Goal: Task Accomplishment & Management: Manage account settings

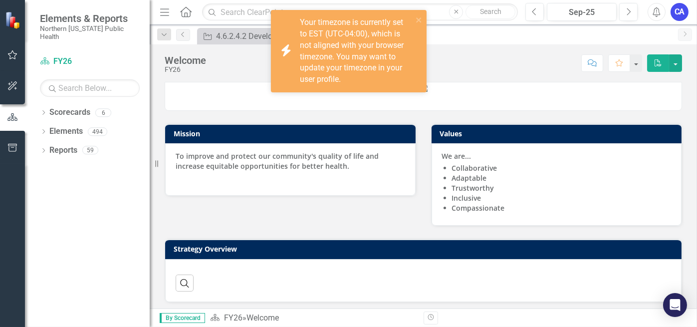
click at [14, 52] on icon "button" at bounding box center [12, 55] width 10 height 8
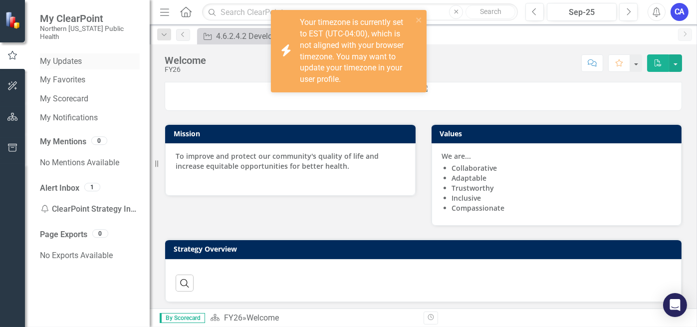
click at [76, 56] on link "My Updates" at bounding box center [90, 61] width 100 height 11
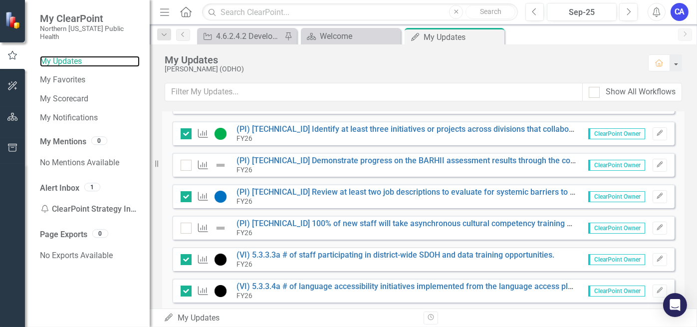
scroll to position [331, 0]
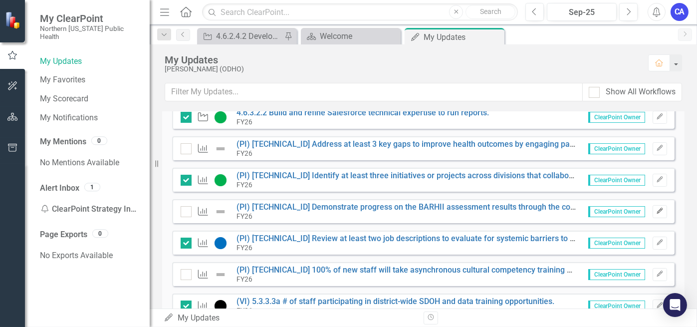
click at [656, 210] on icon "Edit" at bounding box center [659, 211] width 7 height 6
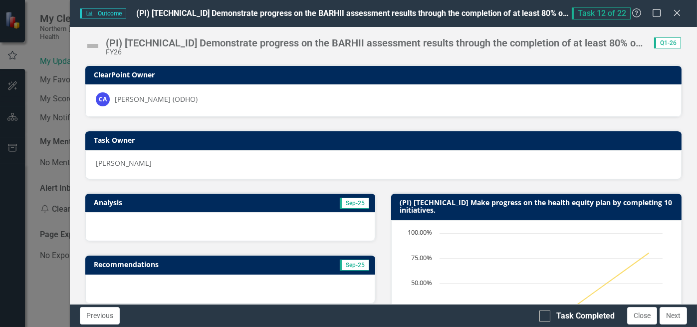
click at [93, 39] on img at bounding box center [93, 46] width 16 height 16
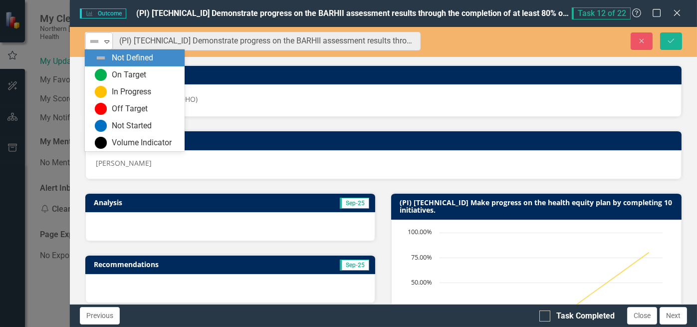
click at [92, 40] on img at bounding box center [94, 41] width 12 height 12
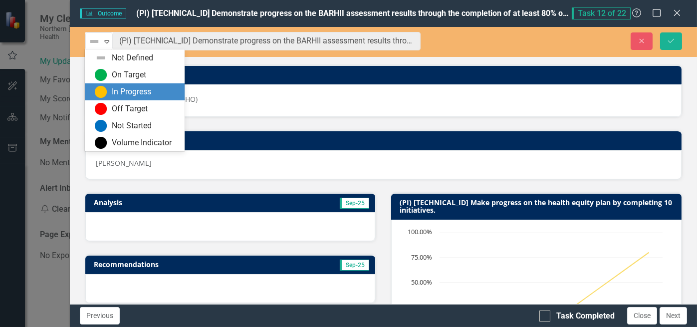
click at [112, 86] on div "In Progress" at bounding box center [137, 92] width 84 height 12
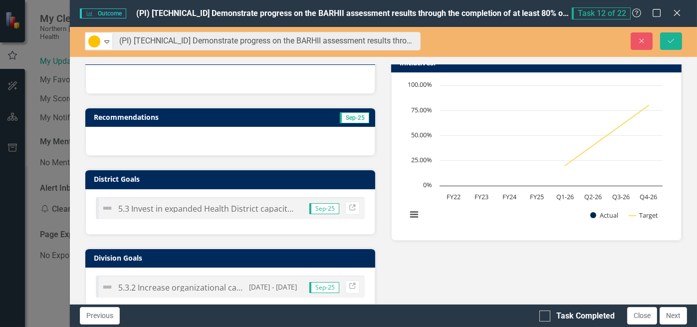
scroll to position [146, 0]
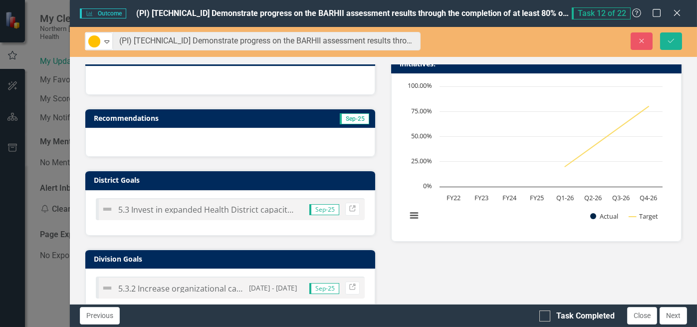
click at [154, 136] on div at bounding box center [230, 142] width 290 height 29
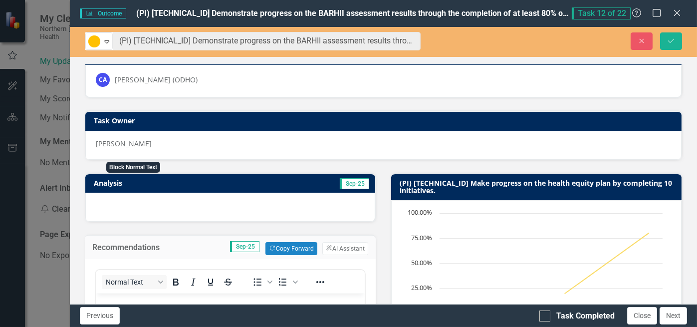
scroll to position [19, 0]
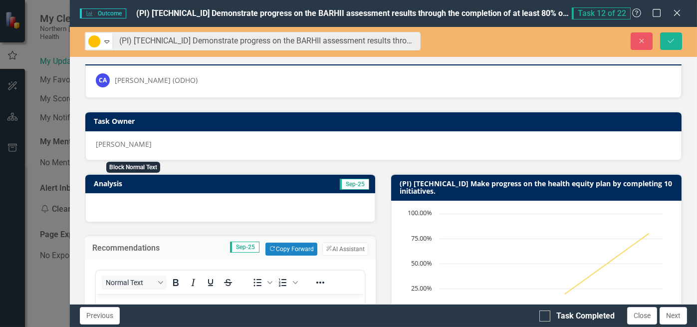
click at [154, 204] on div at bounding box center [230, 207] width 290 height 29
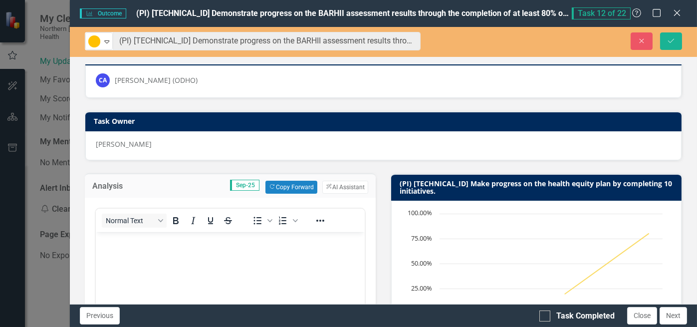
scroll to position [0, 0]
click at [649, 315] on button "Close" at bounding box center [642, 315] width 30 height 17
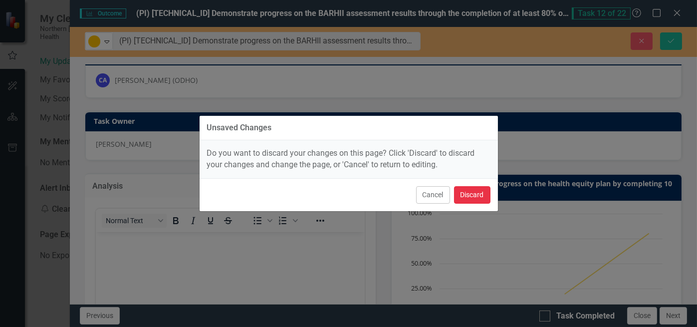
click at [479, 196] on button "Discard" at bounding box center [472, 194] width 36 height 17
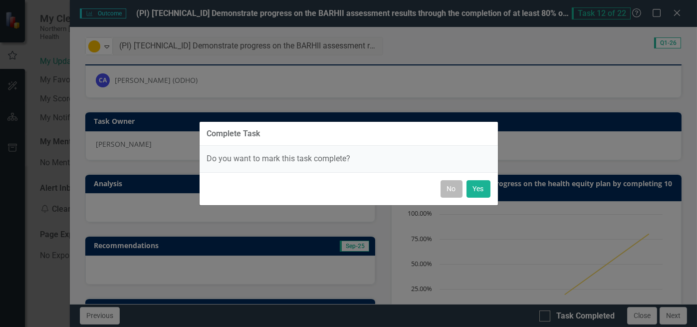
click at [455, 191] on button "No" at bounding box center [452, 188] width 22 height 17
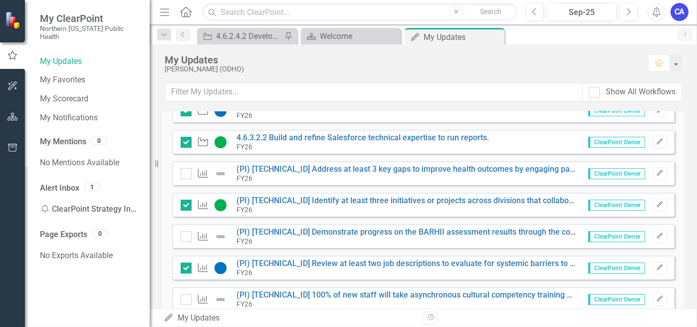
scroll to position [306, 0]
click at [416, 231] on link "(PI) [TECHNICAL_ID] Demonstrate progress on the BARHII assessment results throu…" at bounding box center [533, 231] width 592 height 9
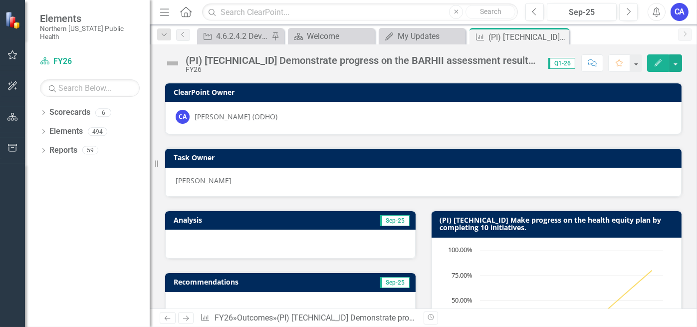
click at [439, 191] on div "Camarina Augusto" at bounding box center [423, 182] width 516 height 29
drag, startPoint x: 436, startPoint y: 188, endPoint x: 398, endPoint y: 285, distance: 104.6
click at [428, 37] on div "My Updates" at bounding box center [424, 36] width 53 height 12
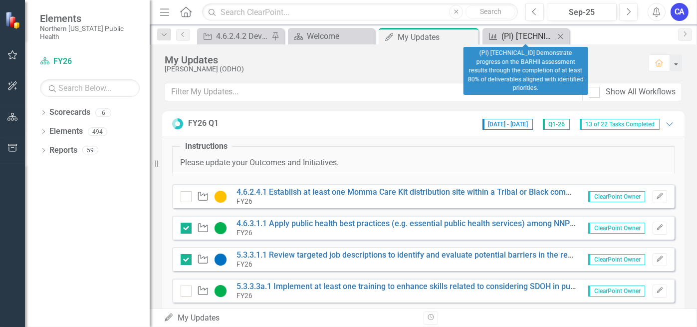
click at [524, 35] on div "(PI) [TECHNICAL_ID] Demonstrate progress on the BARHII assessment results throu…" at bounding box center [527, 36] width 53 height 12
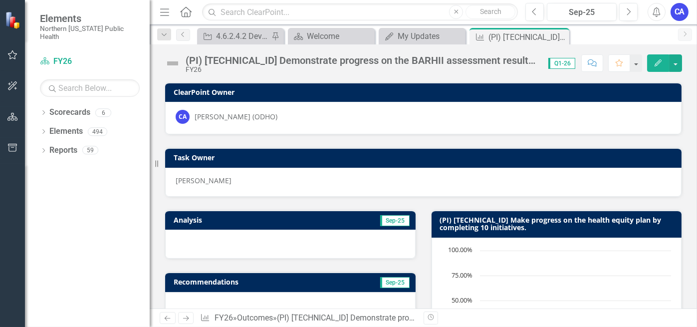
click at [0, 0] on icon at bounding box center [0, 0] width 0 height 0
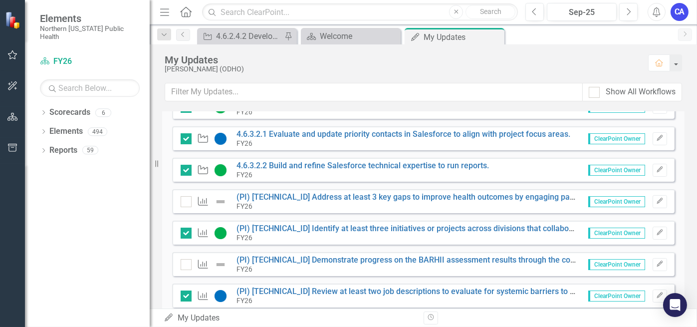
scroll to position [299, 0]
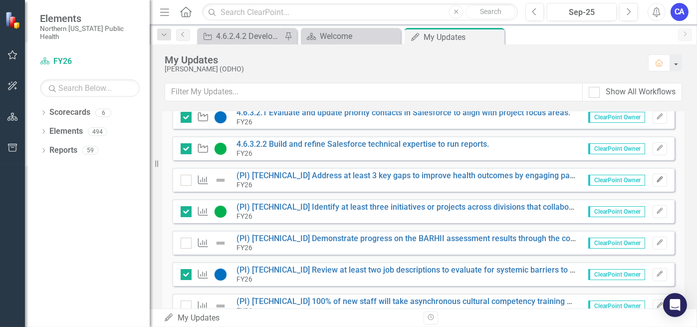
click at [656, 177] on icon "Edit" at bounding box center [659, 180] width 7 height 6
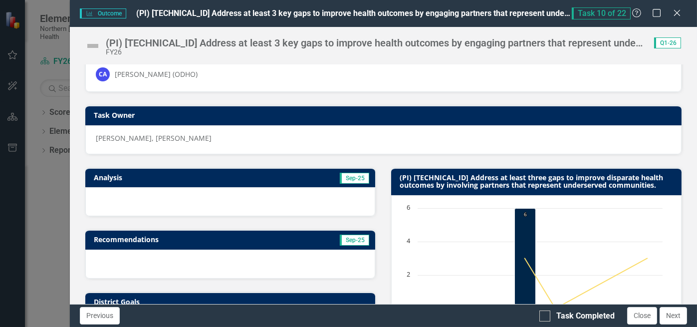
scroll to position [0, 0]
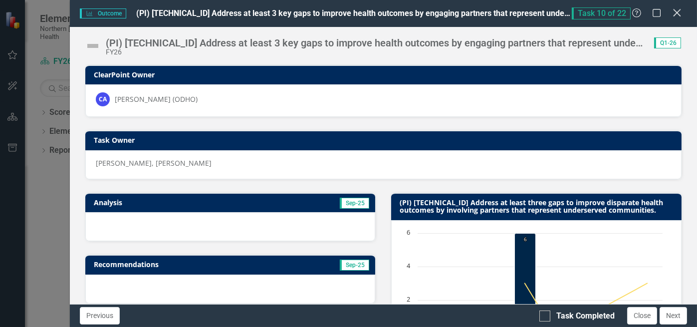
click at [680, 16] on icon "Close" at bounding box center [677, 12] width 12 height 9
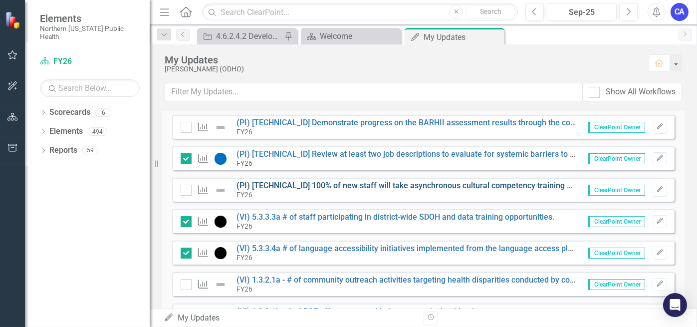
scroll to position [399, 0]
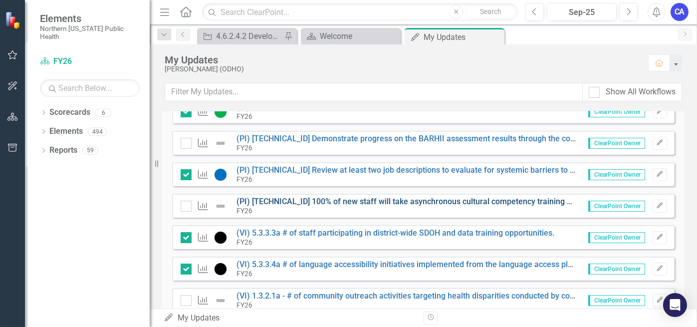
click at [276, 203] on link "(PI) [TECHNICAL_ID] 100% of new staff will take asynchronous cultural competenc…" at bounding box center [614, 201] width 754 height 9
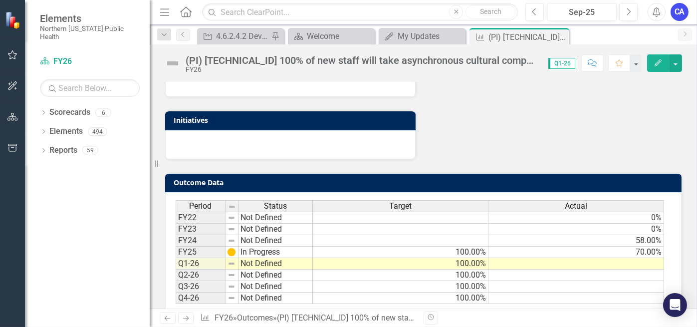
scroll to position [396, 0]
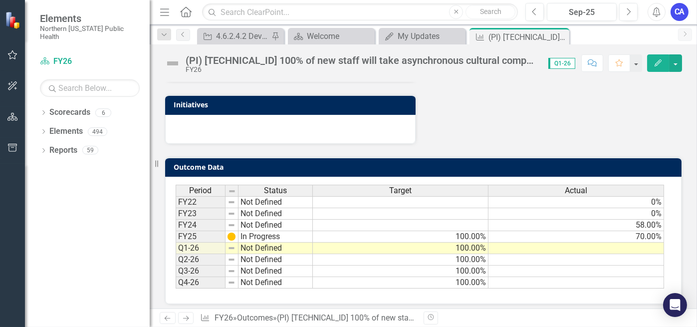
click at [565, 243] on td at bounding box center [577, 248] width 176 height 11
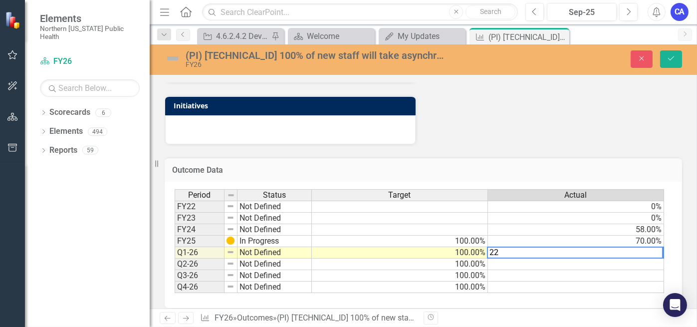
type textarea "22"
click at [536, 145] on div "Outcome Data Last Calculated Period Status Target Actual FY22 Not Defined 0% FY…" at bounding box center [423, 226] width 532 height 163
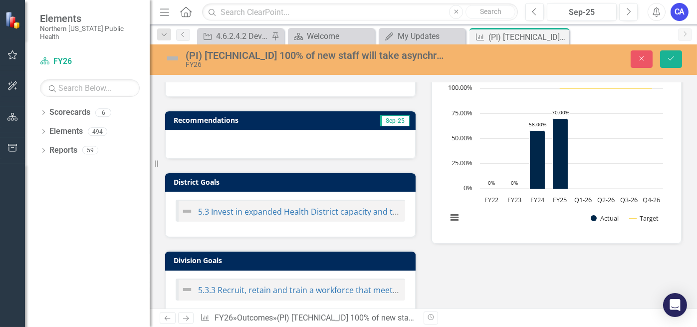
scroll to position [97, 0]
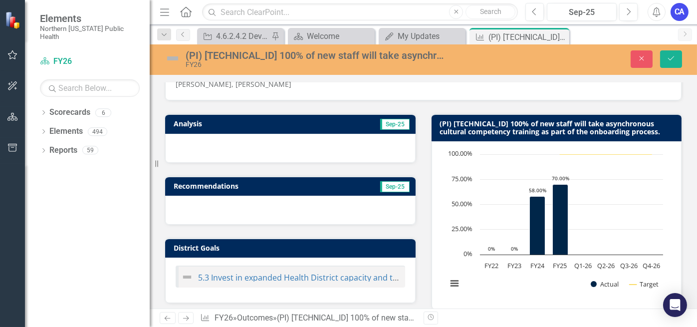
click at [297, 152] on div at bounding box center [290, 148] width 250 height 29
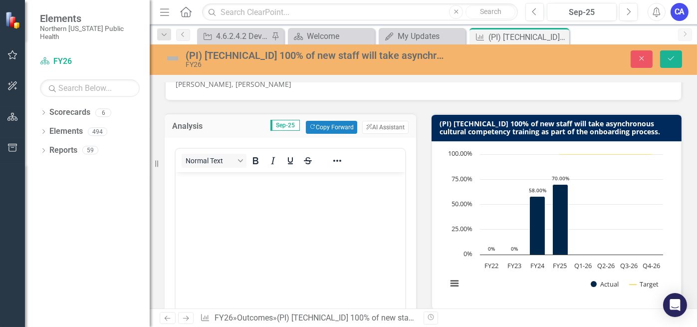
scroll to position [0, 0]
click at [290, 194] on body "Rich Text Area. Press ALT-0 for help." at bounding box center [290, 247] width 230 height 150
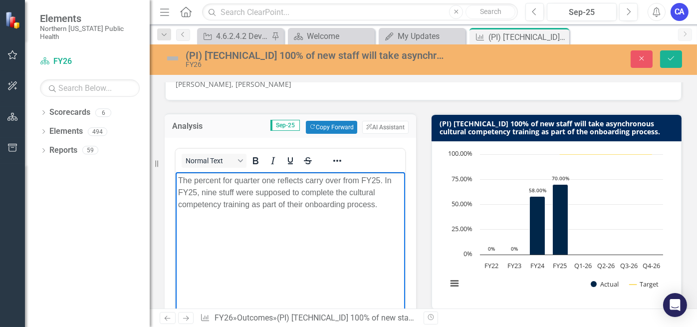
click at [391, 208] on p "The percent for quarter one reflects carry over from FY25. In FY25, nine stuff …" at bounding box center [290, 193] width 225 height 36
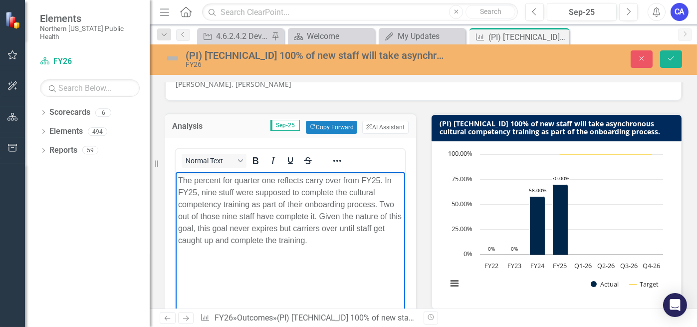
drag, startPoint x: 328, startPoint y: 240, endPoint x: 165, endPoint y: 174, distance: 176.0
click at [175, 174] on html "The percent for quarter one reflects carry over from FY25. In FY25, nine stuff …" at bounding box center [290, 247] width 230 height 150
copy p "The percent for quarter one reflects carry over from FY25. In FY25, nine stuff …"
click at [328, 248] on body "The percent for quarter one reflects carry over from FY25. In FY25, nine stuff …" at bounding box center [290, 247] width 230 height 150
drag, startPoint x: 332, startPoint y: 242, endPoint x: 325, endPoint y: 350, distance: 108.5
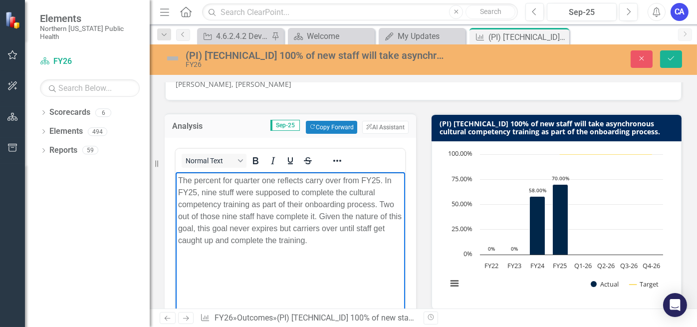
click at [175, 180] on html "The percent for quarter one reflects carry over from FY25. In FY25, nine stuff …" at bounding box center [290, 247] width 230 height 150
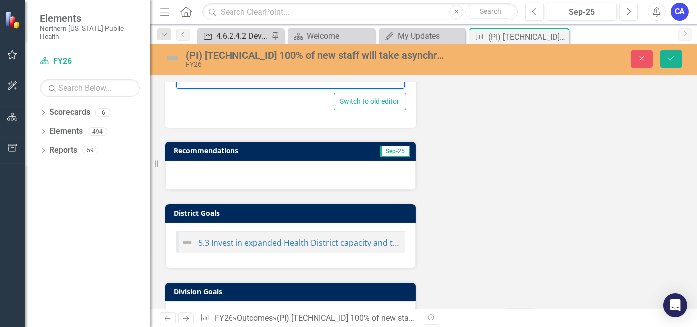
scroll to position [272, 0]
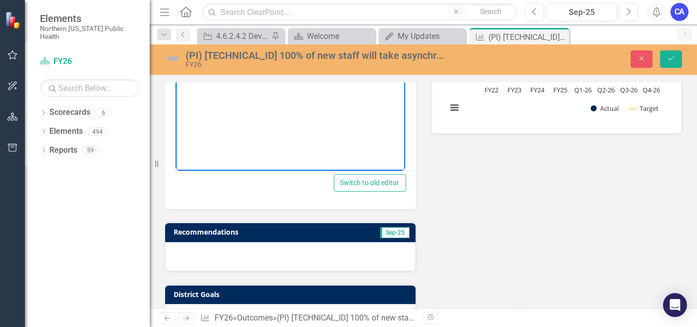
click at [170, 60] on img at bounding box center [173, 58] width 16 height 16
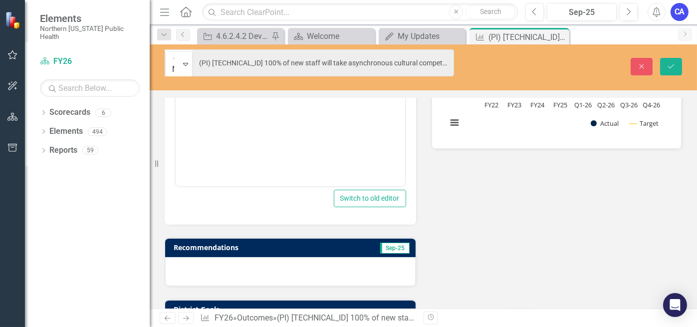
click at [172, 59] on img at bounding box center [177, 58] width 10 height 10
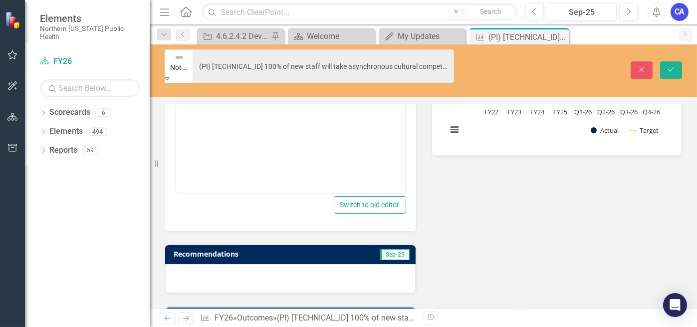
click at [673, 61] on button "Save" at bounding box center [671, 69] width 22 height 17
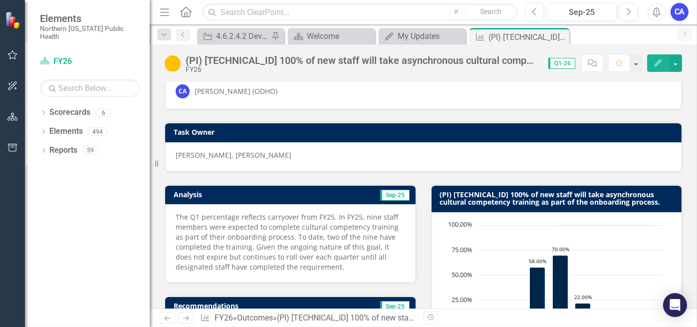
scroll to position [0, 0]
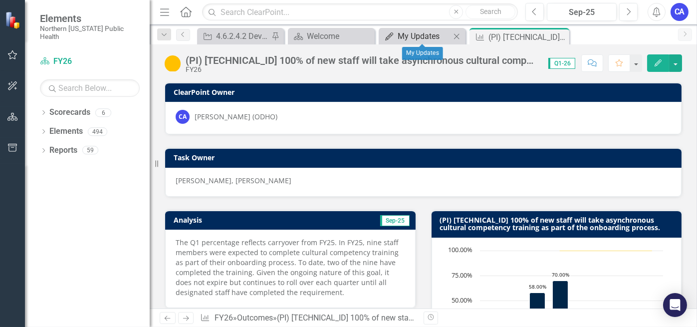
click at [421, 35] on div "My Updates" at bounding box center [424, 36] width 53 height 12
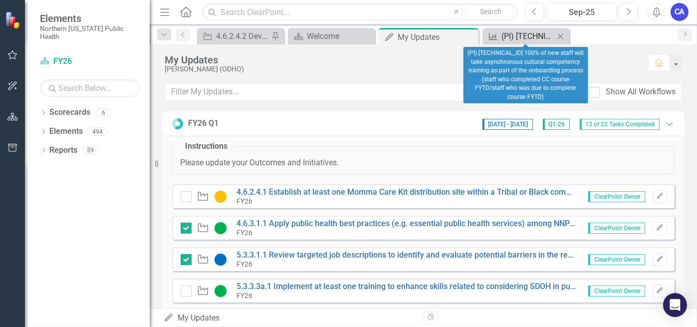
click at [507, 36] on div "(PI) [TECHNICAL_ID] 100% of new staff will take asynchronous cultural competenc…" at bounding box center [527, 36] width 53 height 12
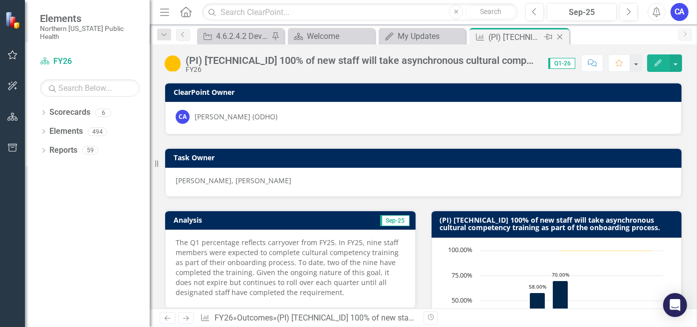
click at [562, 33] on icon "Close" at bounding box center [560, 37] width 10 height 8
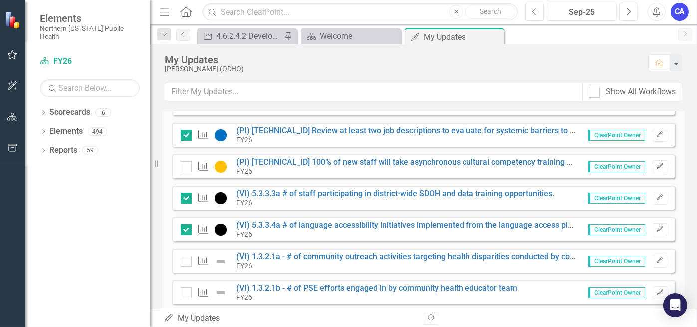
scroll to position [388, 0]
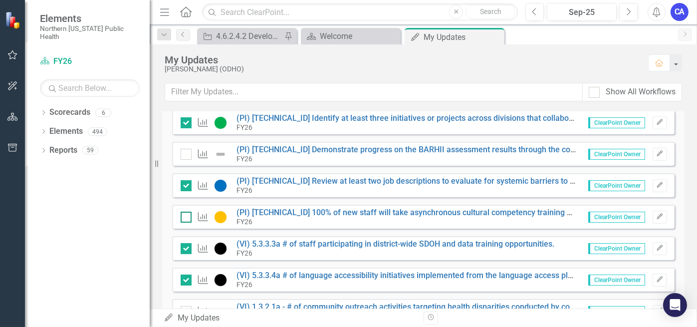
click at [182, 215] on input "checkbox" at bounding box center [184, 215] width 6 height 6
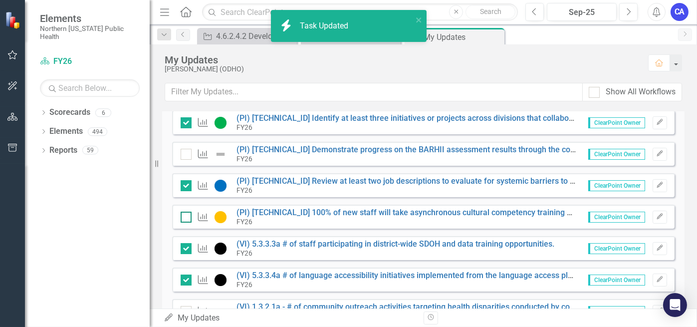
checkbox input "true"
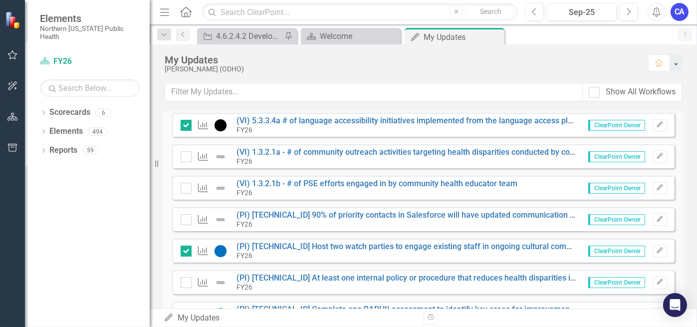
scroll to position [588, 0]
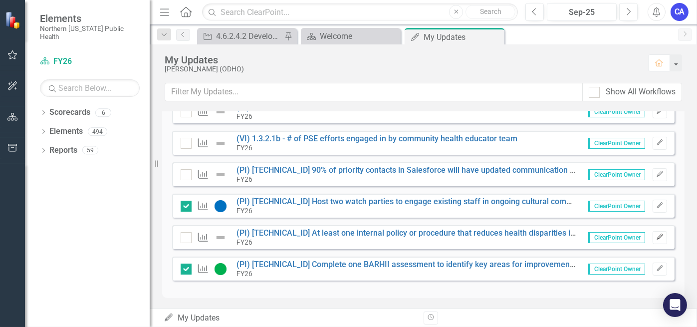
click at [656, 238] on icon "Edit" at bounding box center [659, 237] width 7 height 6
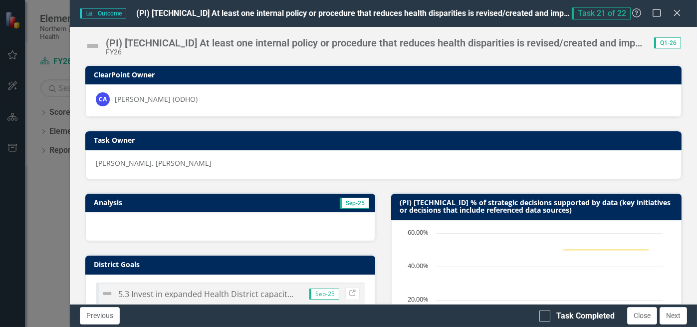
click at [94, 44] on img at bounding box center [93, 46] width 16 height 16
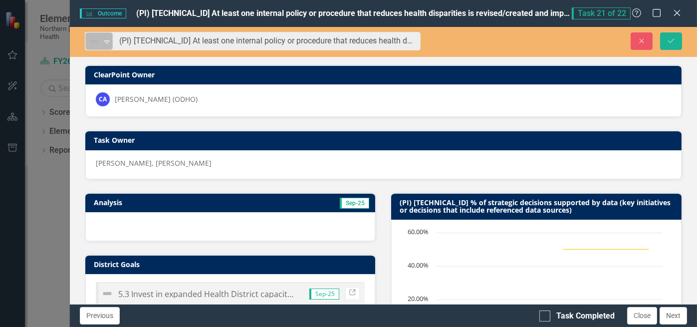
click at [94, 44] on img at bounding box center [94, 41] width 12 height 12
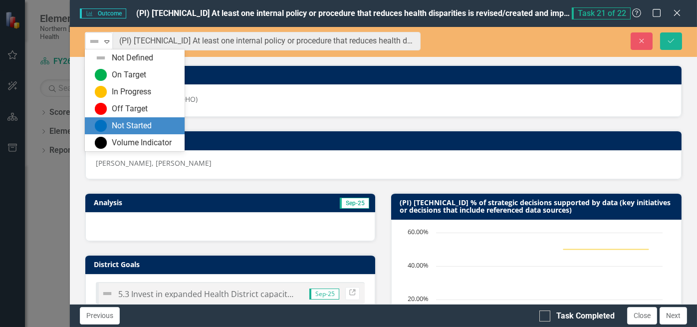
click at [118, 121] on div "Not Started" at bounding box center [132, 125] width 40 height 11
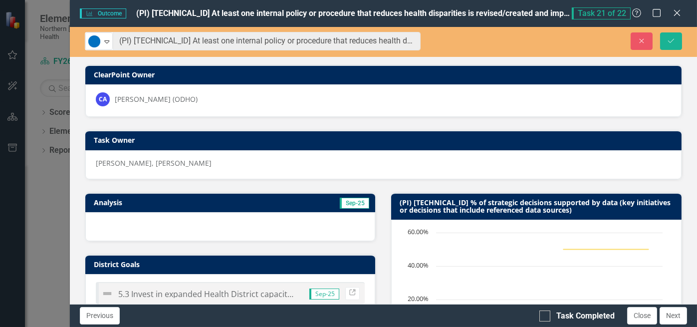
click at [145, 222] on div at bounding box center [230, 226] width 290 height 29
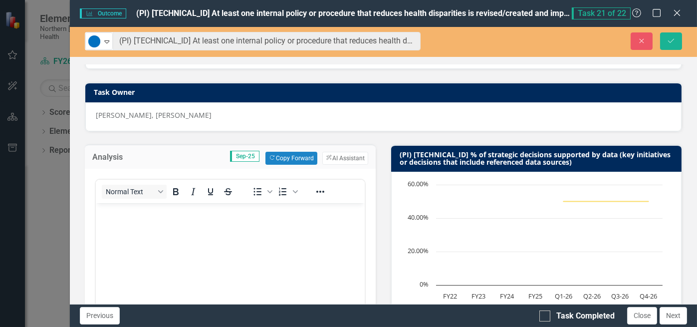
scroll to position [100, 0]
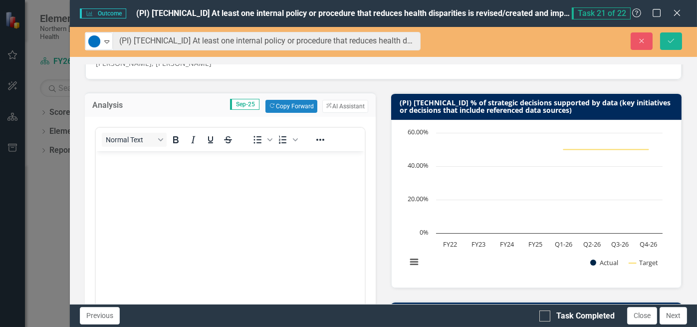
click at [143, 192] on body "Rich Text Area. Press ALT-0 for help." at bounding box center [229, 226] width 269 height 150
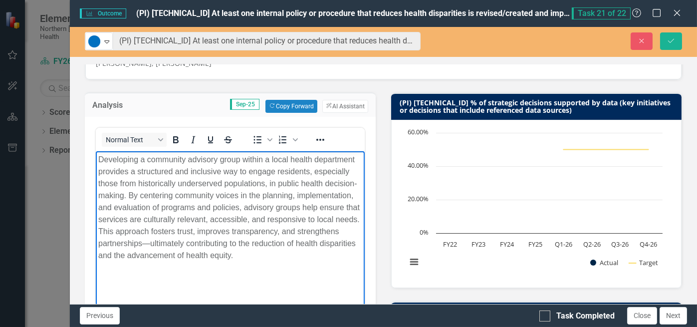
click at [99, 161] on p "Developing a community advisory group within a local health department provides…" at bounding box center [230, 207] width 264 height 108
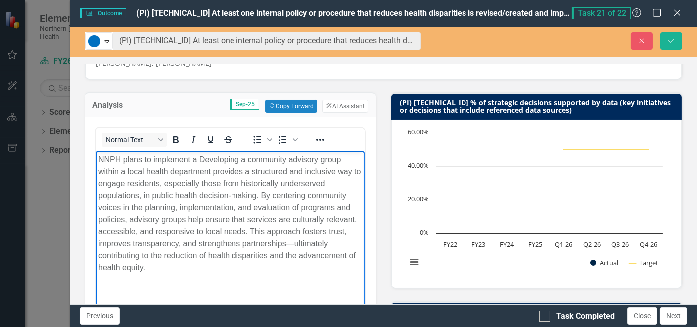
click at [247, 160] on p "NNPH plans to implement a Developing a community advisory group within a local …" at bounding box center [230, 213] width 264 height 120
click at [296, 161] on p "NNPH plans to implement a community advisory group within a local health depart…" at bounding box center [230, 213] width 264 height 120
click at [348, 158] on p "NNPH plans to implement a community advisory group in Q3. within a local health…" at bounding box center [230, 213] width 264 height 120
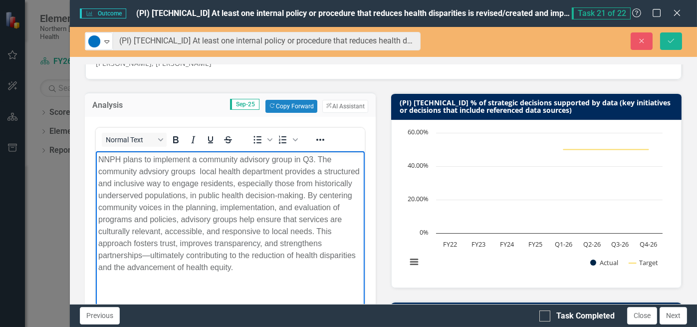
click at [286, 173] on p "NNPH plans to implement a community advisory group in Q3. The community advsior…" at bounding box center [230, 213] width 264 height 120
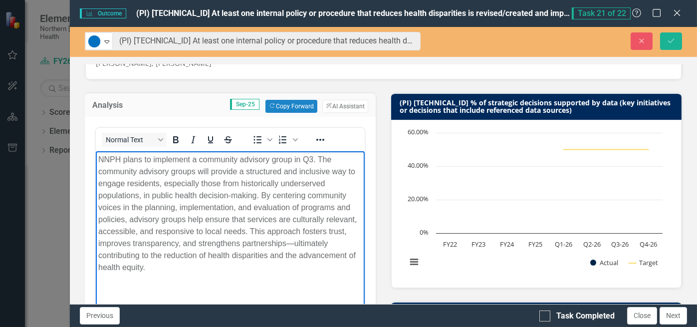
click at [303, 234] on p "NNPH plans to implement a community advisory group in Q3. The community advisor…" at bounding box center [230, 213] width 264 height 120
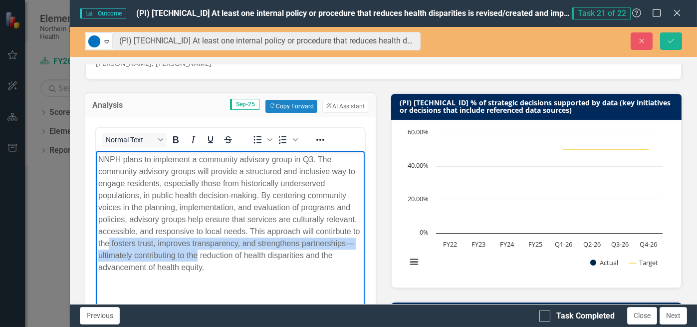
drag, startPoint x: 202, startPoint y: 255, endPoint x: 118, endPoint y: 243, distance: 85.2
click at [118, 243] on p "NNPH plans to implement a community advisory group in Q3. The community advisor…" at bounding box center [230, 213] width 264 height 120
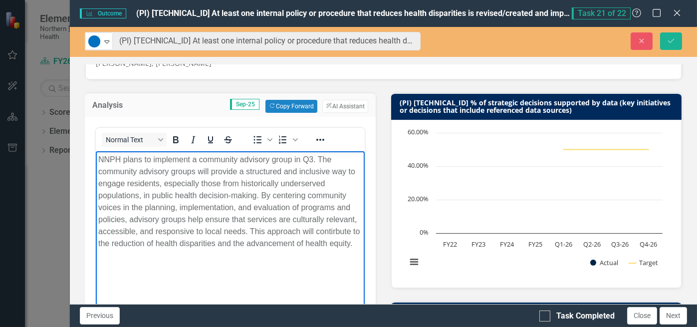
click at [339, 231] on p "NNPH plans to implement a community advisory group in Q3. The community advisor…" at bounding box center [230, 201] width 264 height 96
click at [174, 249] on p "NNPH plans to implement a community advisory group in Q3. The community advisor…" at bounding box center [230, 201] width 264 height 96
click at [166, 249] on p "NNPH plans to implement a community advisory group in Q3. The community advisor…" at bounding box center [230, 201] width 264 height 96
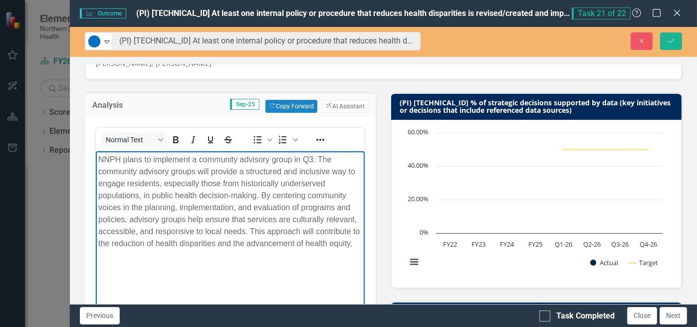
click at [166, 249] on p "NNPH plans to implement a community advisory group in Q3. The community advisor…" at bounding box center [230, 201] width 264 height 96
click at [204, 220] on p "NNPH plans to implement a community advisory group in Q3. The community advisor…" at bounding box center [230, 201] width 264 height 96
click at [197, 177] on p "NNPH plans to implement a community advisory group in Q3. The community advisor…" at bounding box center [230, 207] width 264 height 108
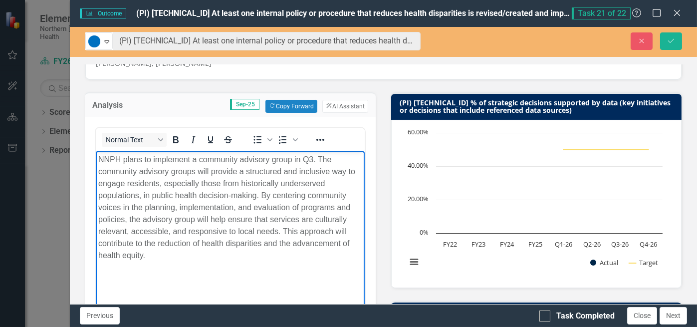
click at [164, 253] on p "NNPH plans to implement a community advisory group in Q3. The community advisor…" at bounding box center [230, 207] width 264 height 108
drag, startPoint x: 282, startPoint y: 245, endPoint x: 89, endPoint y: 156, distance: 212.3
click at [95, 156] on html "NNPH plans to implement a community advisory group in Q3. The community advisor…" at bounding box center [229, 226] width 269 height 150
copy p "NNPH plans to implement a community advisory group in Q3. The community advisor…"
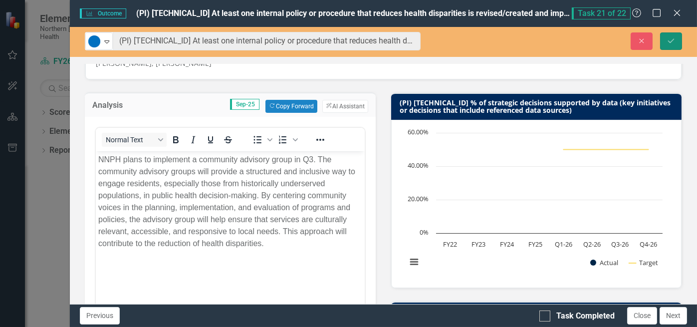
click at [674, 41] on icon "Save" at bounding box center [671, 40] width 9 height 7
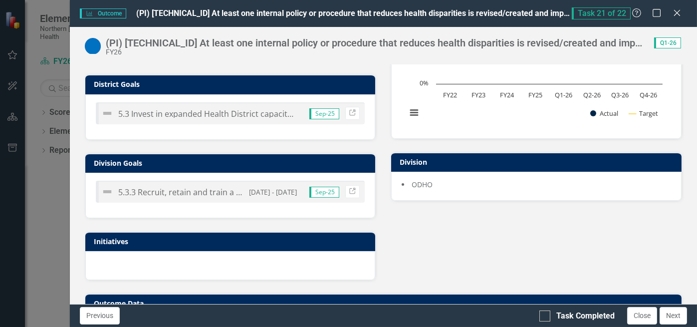
scroll to position [381, 0]
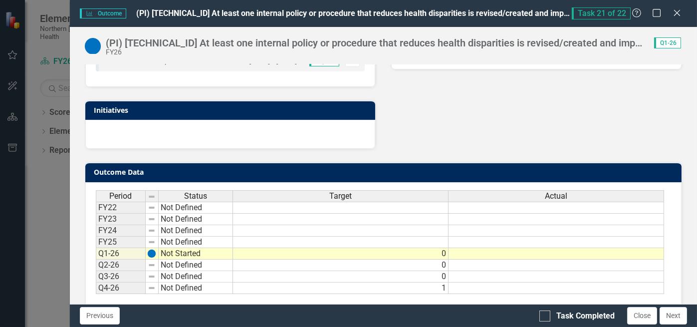
click at [560, 248] on td at bounding box center [557, 253] width 216 height 11
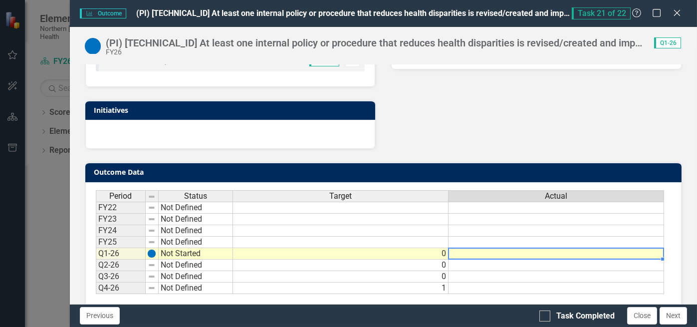
click at [560, 248] on td at bounding box center [557, 253] width 216 height 11
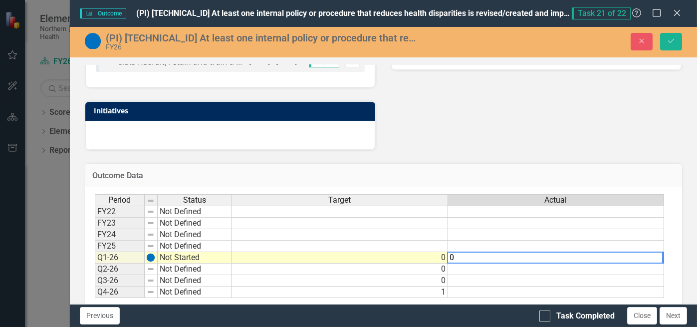
type textarea "0"
click at [567, 163] on div "Outcome Data Last Calculated" at bounding box center [383, 175] width 597 height 24
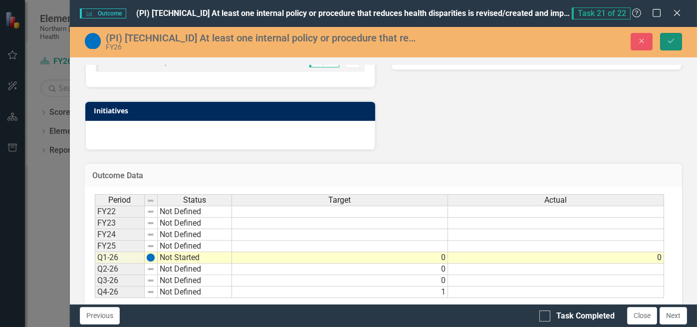
click at [677, 45] on button "Save" at bounding box center [671, 41] width 22 height 17
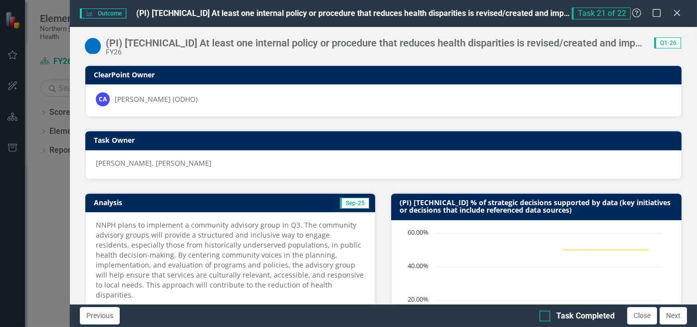
click at [543, 316] on input "Task Completed" at bounding box center [542, 313] width 6 height 6
checkbox input "true"
click at [638, 316] on button "Close" at bounding box center [642, 315] width 30 height 17
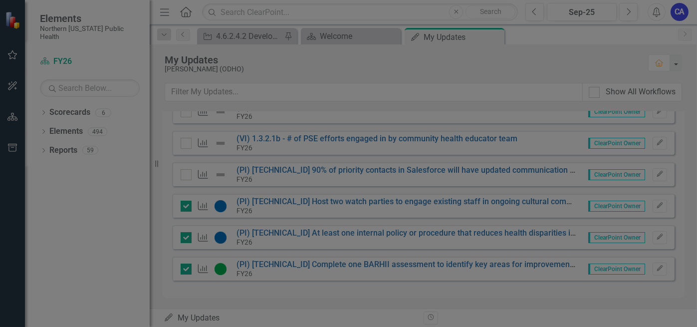
checkbox input "true"
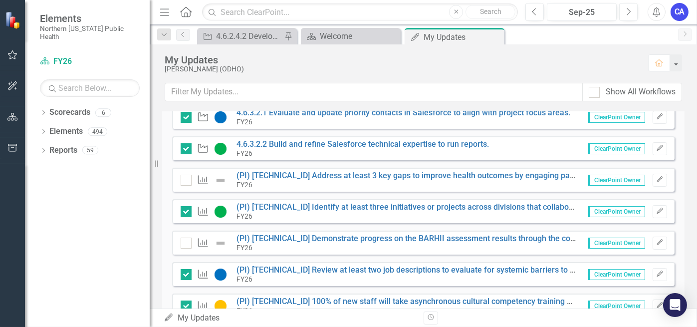
scroll to position [349, 0]
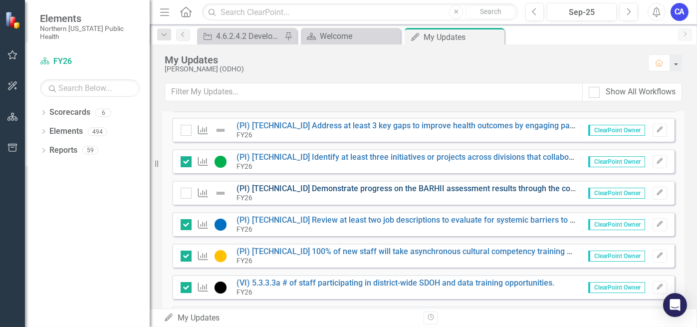
click at [315, 185] on link "(PI) [TECHNICAL_ID] Demonstrate progress on the BARHII assessment results throu…" at bounding box center [533, 188] width 592 height 9
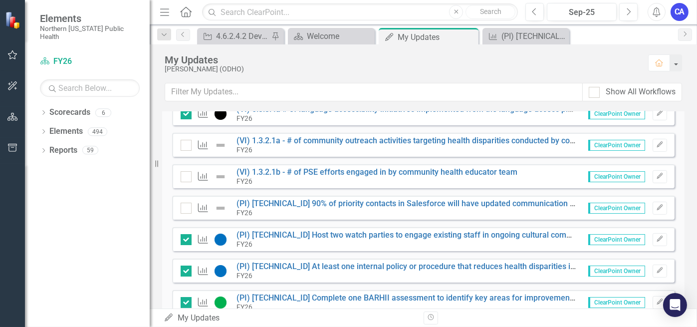
scroll to position [538, 0]
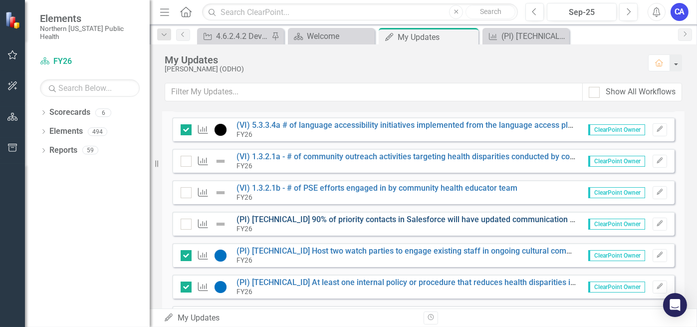
click at [272, 218] on link "(PI) [TECHNICAL_ID] 90% of priority contacts in Salesforce will have updated co…" at bounding box center [466, 219] width 459 height 9
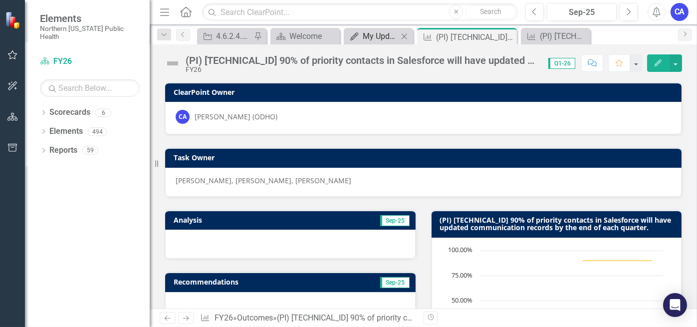
click at [383, 40] on div "My Updates" at bounding box center [380, 36] width 35 height 12
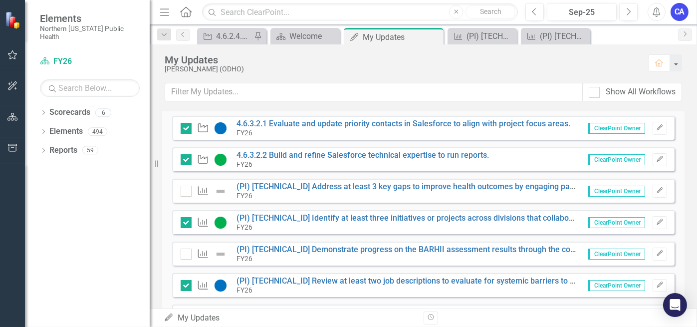
scroll to position [239, 0]
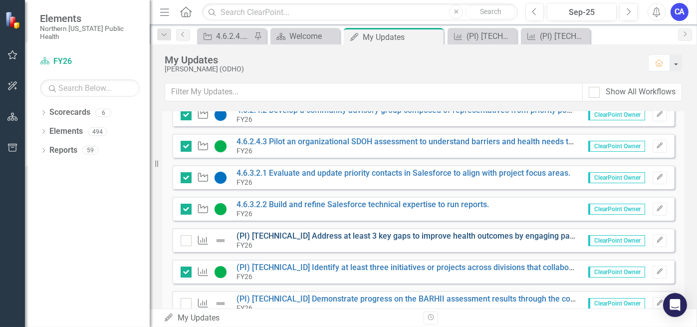
click at [331, 236] on link "(PI) [TECHNICAL_ID] Address at least 3 key gaps to improve health outcomes by e…" at bounding box center [547, 235] width 621 height 9
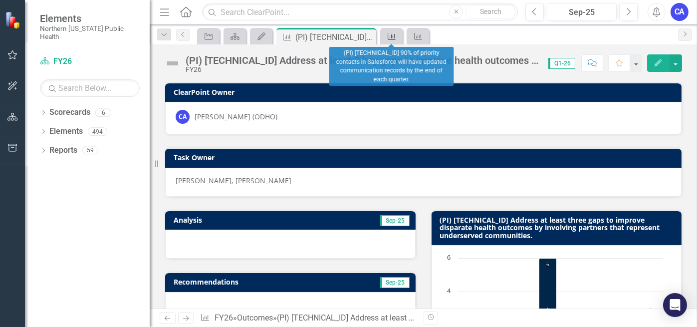
click at [394, 35] on icon "Outcome" at bounding box center [392, 36] width 10 height 8
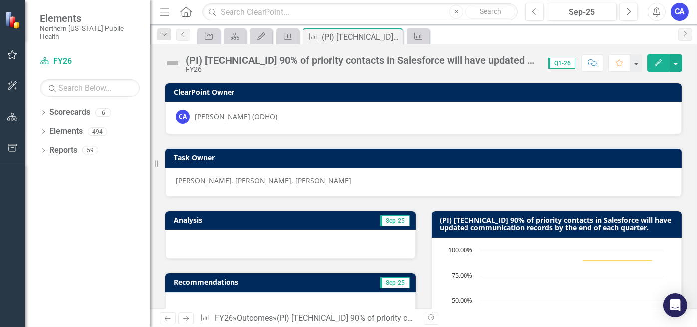
click at [10, 53] on icon "button" at bounding box center [12, 55] width 10 height 8
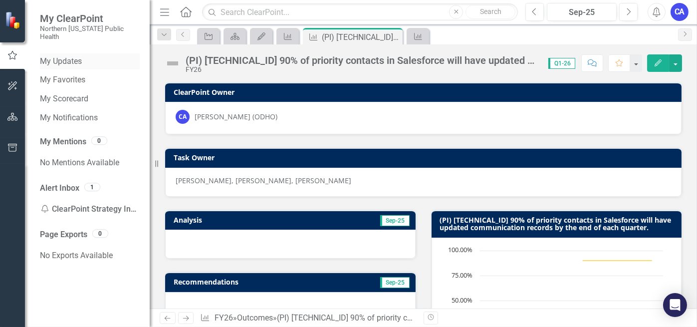
click at [78, 56] on link "My Updates" at bounding box center [90, 61] width 100 height 11
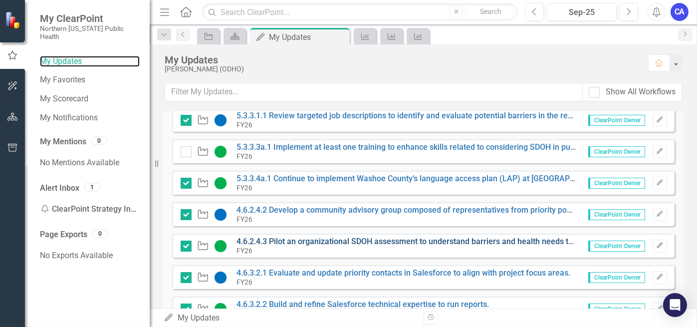
scroll to position [189, 0]
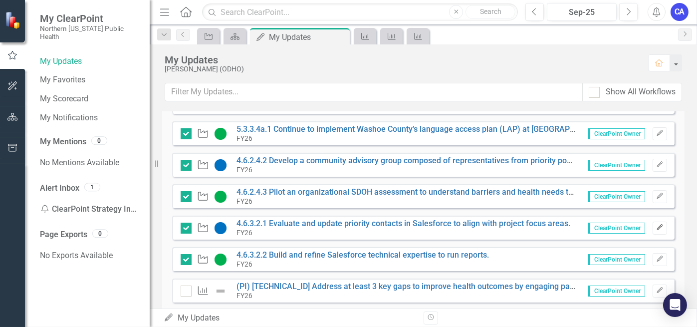
click at [659, 225] on button "Edit" at bounding box center [660, 228] width 14 height 13
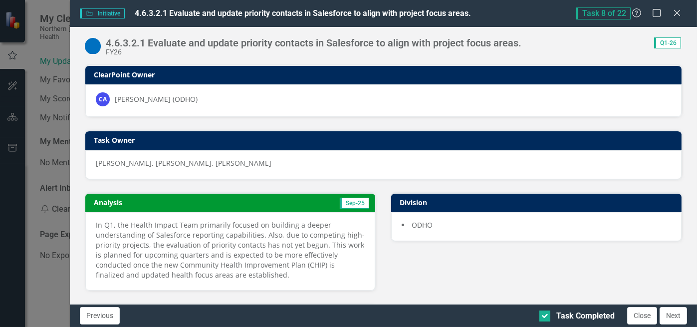
drag, startPoint x: 255, startPoint y: 272, endPoint x: 225, endPoint y: 216, distance: 64.5
click at [128, 237] on p "In Q1, the Health Impact Team primarily focused on building a deeper understand…" at bounding box center [230, 250] width 269 height 60
click at [223, 248] on p "In Q1, the Health Impact Team primarily focused on building a deeper understand…" at bounding box center [230, 250] width 269 height 60
click at [224, 246] on p "In Q1, the Health Impact Team primarily focused on building a deeper understand…" at bounding box center [230, 250] width 269 height 60
drag, startPoint x: 254, startPoint y: 272, endPoint x: 96, endPoint y: 211, distance: 170.3
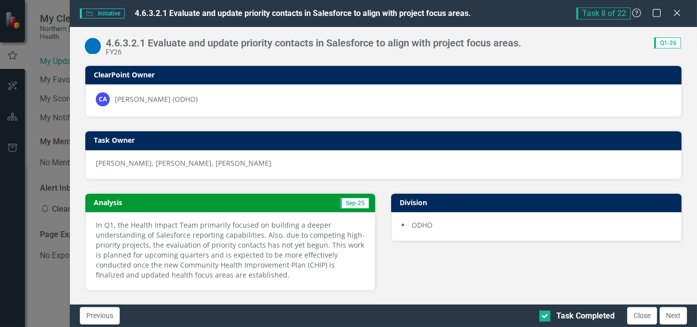
click at [96, 212] on div "In Q1, the Health Impact Team primarily focused on building a deeper understand…" at bounding box center [230, 251] width 290 height 78
click at [551, 314] on div "Task Completed" at bounding box center [576, 315] width 75 height 11
click at [546, 314] on input "Task Completed" at bounding box center [542, 313] width 6 height 6
checkbox input "false"
click at [681, 12] on icon "Close" at bounding box center [677, 12] width 12 height 9
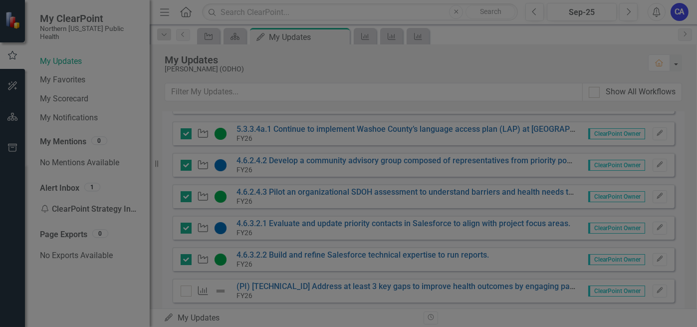
checkbox input "false"
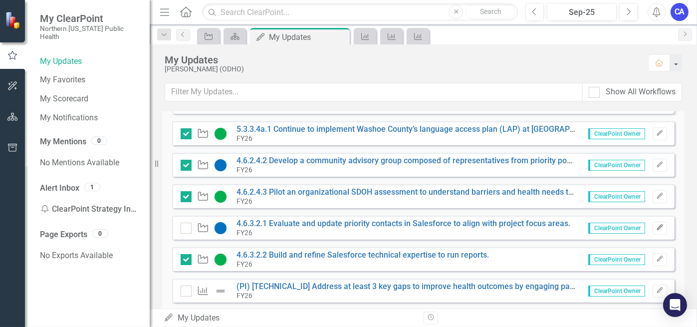
click at [653, 224] on button "Edit" at bounding box center [660, 228] width 14 height 13
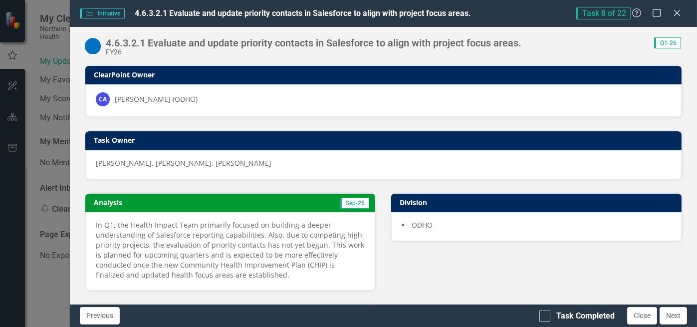
click at [263, 272] on p "In Q1, the Health Impact Team primarily focused on building a deeper understand…" at bounding box center [230, 250] width 269 height 60
drag, startPoint x: 257, startPoint y: 274, endPoint x: 108, endPoint y: 227, distance: 156.7
click at [108, 227] on p "In Q1, the Health Impact Team primarily focused on building a deeper understand…" at bounding box center [230, 250] width 269 height 60
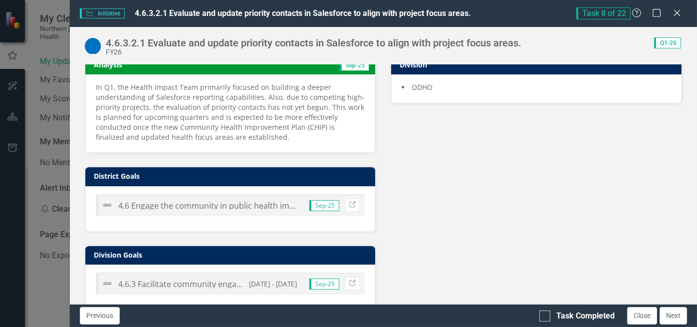
scroll to position [0, 0]
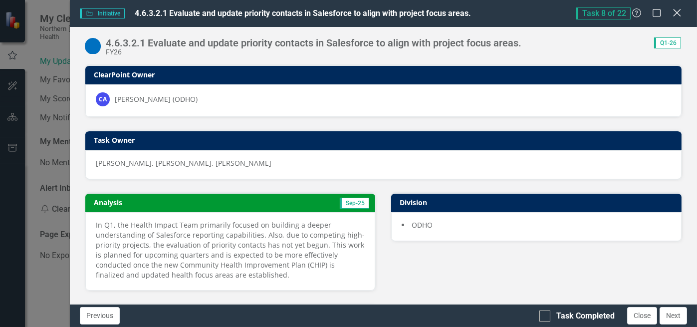
click at [682, 13] on icon "Close" at bounding box center [677, 12] width 12 height 9
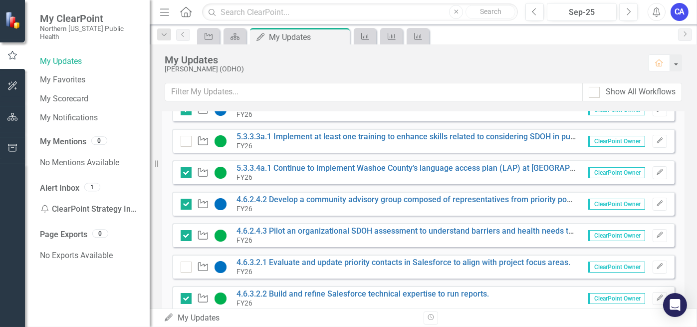
scroll to position [200, 0]
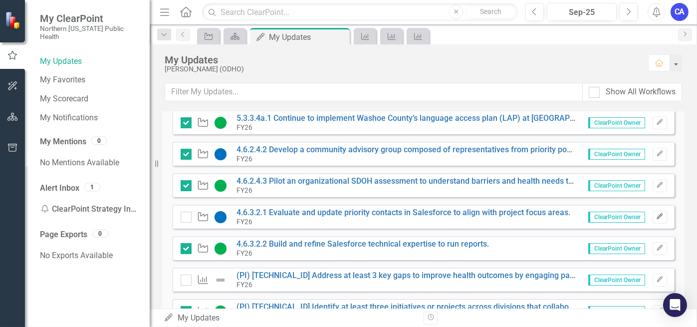
click at [653, 215] on button "Edit" at bounding box center [660, 217] width 14 height 13
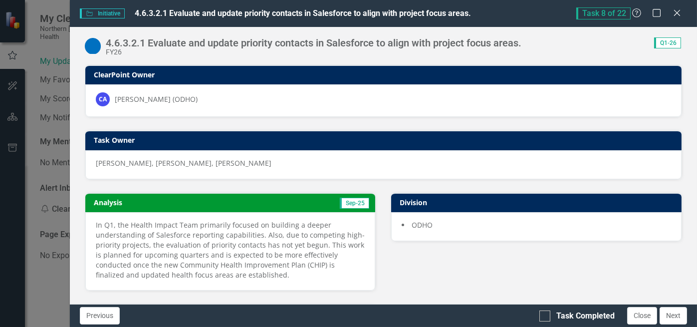
drag, startPoint x: 258, startPoint y: 268, endPoint x: 93, endPoint y: 220, distance: 172.1
click at [93, 220] on div "In Q1, the Health Impact Team primarily focused on building a deeper understand…" at bounding box center [230, 251] width 290 height 78
click at [679, 17] on icon "Close" at bounding box center [677, 12] width 12 height 9
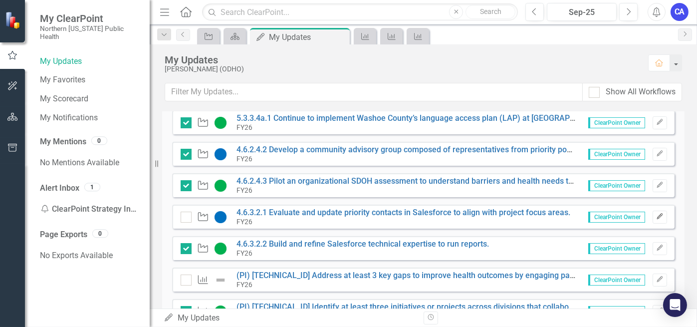
click at [658, 216] on button "Edit" at bounding box center [660, 217] width 14 height 13
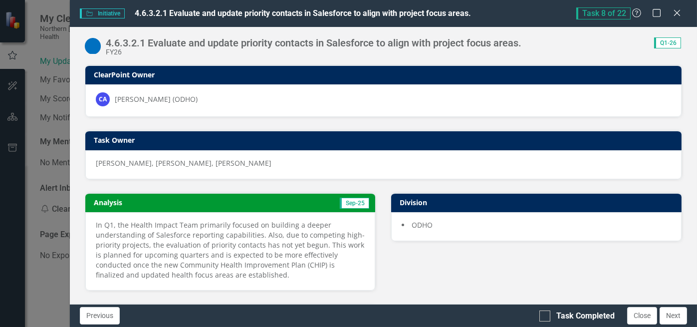
drag, startPoint x: 264, startPoint y: 273, endPoint x: 212, endPoint y: 209, distance: 83.0
click at [101, 222] on p "In Q1, the Health Impact Team primarily focused on building a deeper understand…" at bounding box center [230, 250] width 269 height 60
click at [545, 313] on input "Task Completed" at bounding box center [542, 313] width 6 height 6
checkbox input "true"
click at [644, 319] on button "Close" at bounding box center [642, 315] width 30 height 17
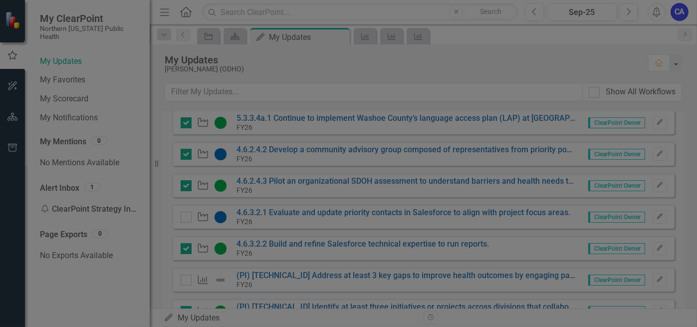
checkbox input "true"
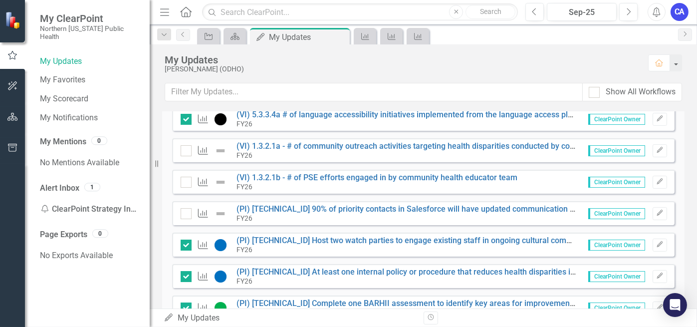
scroll to position [588, 0]
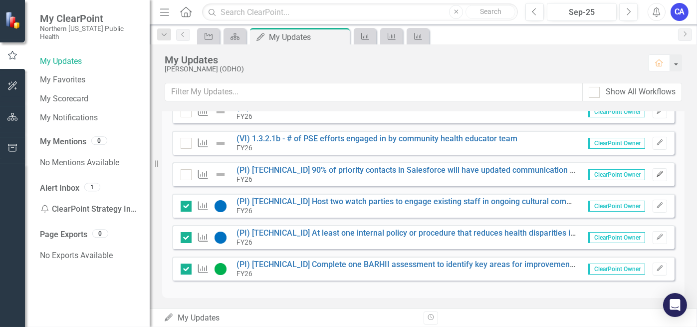
click at [657, 173] on button "Edit" at bounding box center [660, 174] width 14 height 13
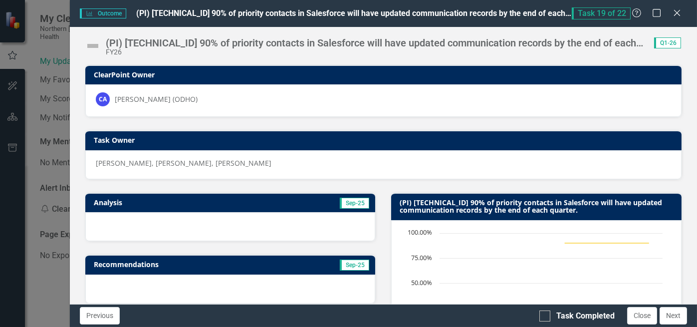
click at [252, 234] on div at bounding box center [230, 226] width 290 height 29
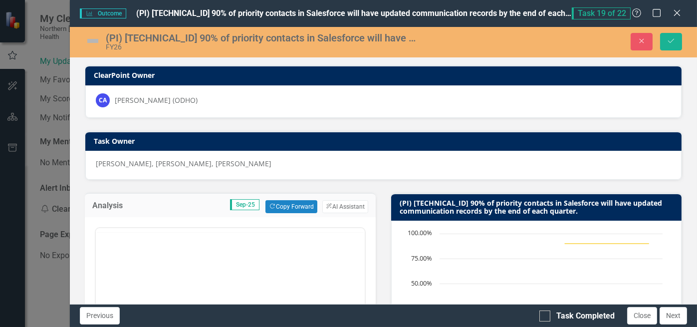
scroll to position [0, 0]
click at [166, 272] on body "Rich Text Area. Press ALT-0 for help." at bounding box center [229, 326] width 269 height 150
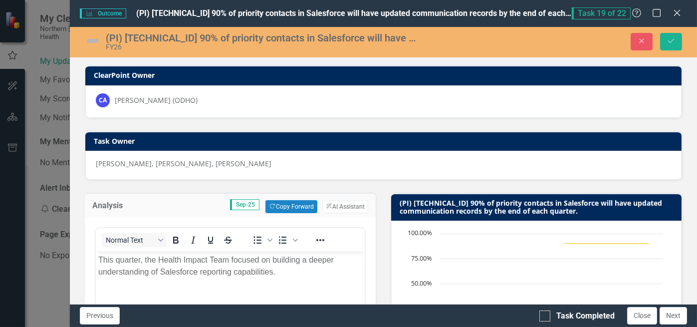
click at [280, 272] on p "This quarter, the Health Impact Team focused on building a deeper understanding…" at bounding box center [230, 266] width 264 height 24
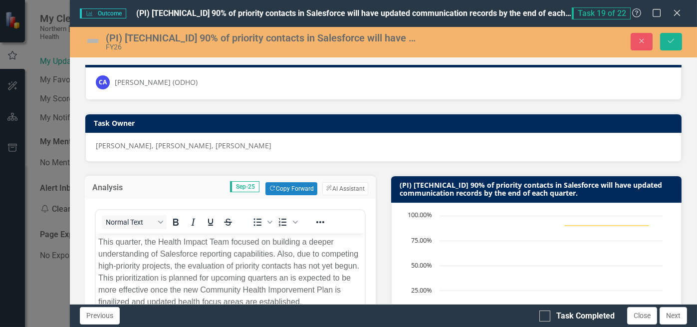
scroll to position [68, 0]
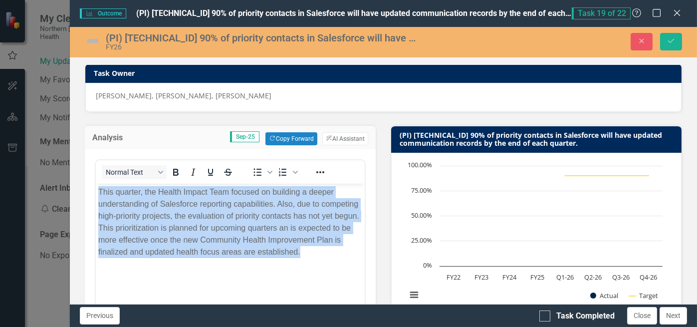
drag, startPoint x: 300, startPoint y: 252, endPoint x: 96, endPoint y: 188, distance: 214.3
click at [96, 188] on body "This quarter, the Health Impact Team focused on building a deeper understanding…" at bounding box center [229, 259] width 269 height 150
copy p "This quarter, the Health Impact Team focused on building a deeper understanding…"
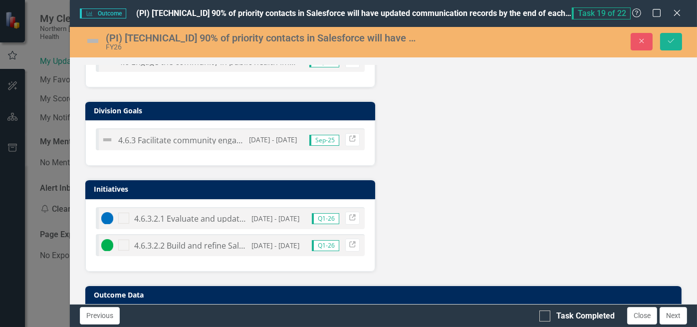
scroll to position [649, 0]
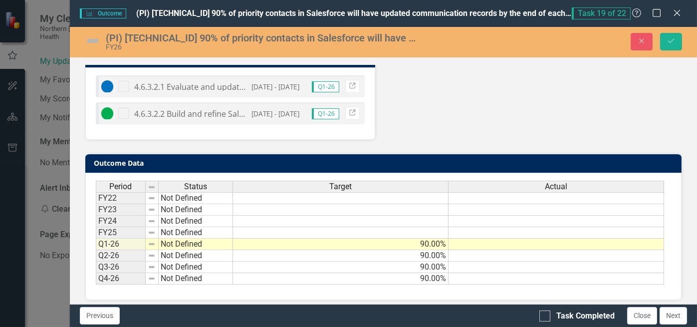
click at [513, 239] on td at bounding box center [557, 244] width 216 height 11
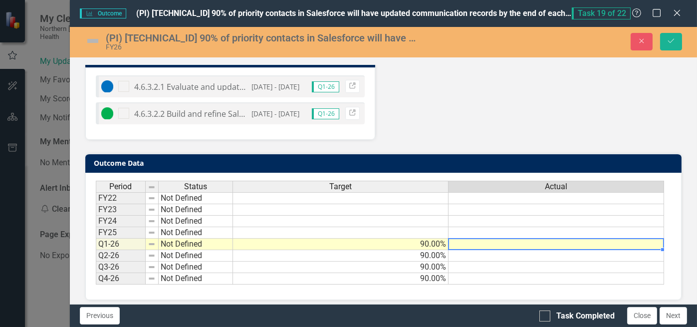
click at [513, 239] on td at bounding box center [557, 244] width 216 height 11
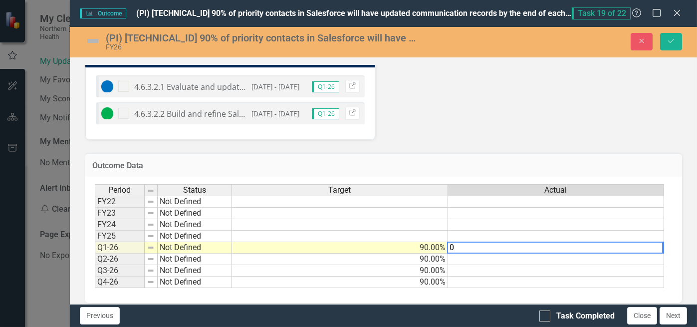
type textarea "0"
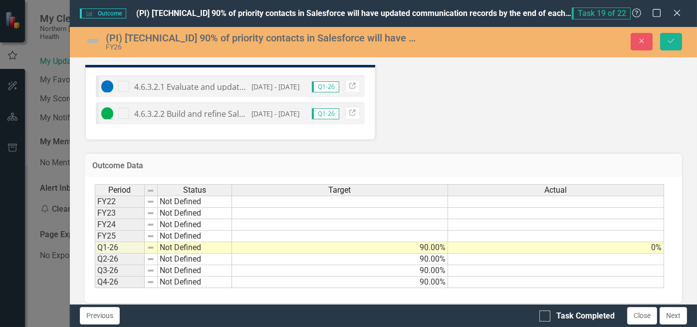
click at [88, 39] on img at bounding box center [93, 41] width 16 height 16
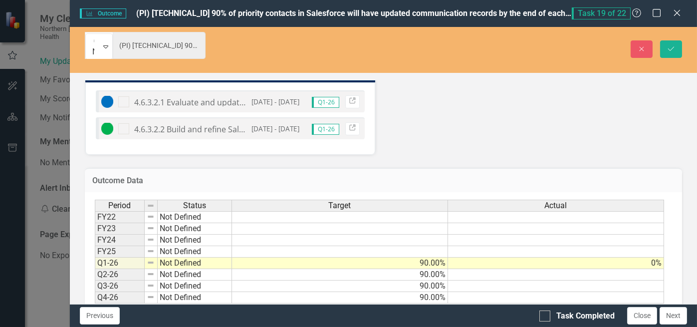
click at [92, 39] on img at bounding box center [97, 41] width 10 height 10
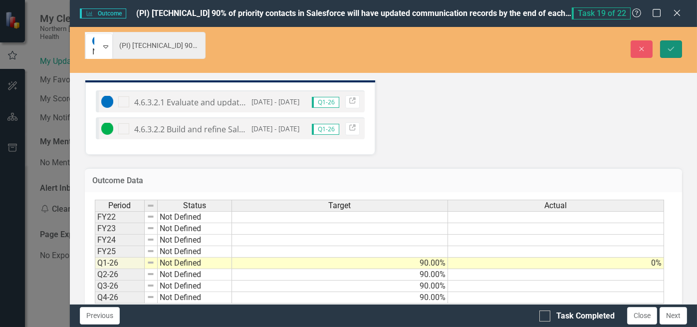
click at [673, 40] on button "Save" at bounding box center [671, 48] width 22 height 17
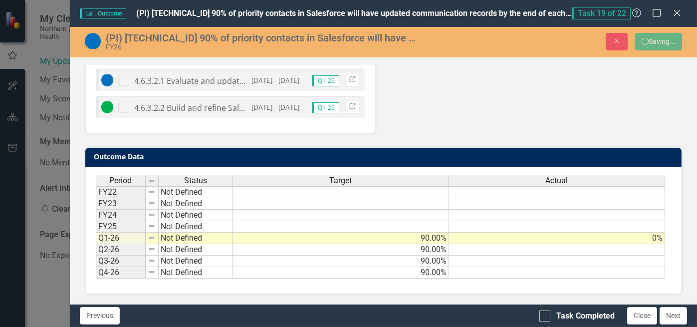
scroll to position [486, 0]
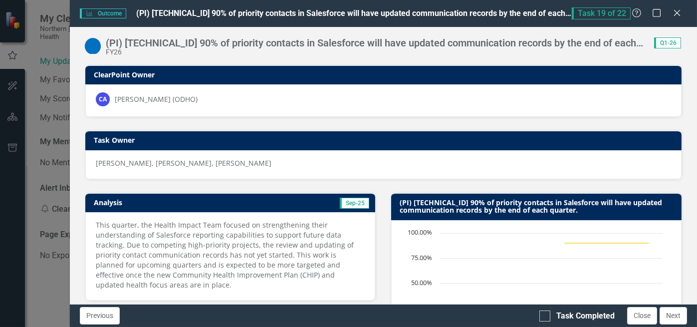
drag, startPoint x: 148, startPoint y: 280, endPoint x: 94, endPoint y: 221, distance: 80.5
click at [94, 221] on div "This quarter, the Health Impact Team focused on strengthening their understandi…" at bounding box center [230, 256] width 290 height 88
click at [638, 315] on button "Close" at bounding box center [642, 315] width 30 height 17
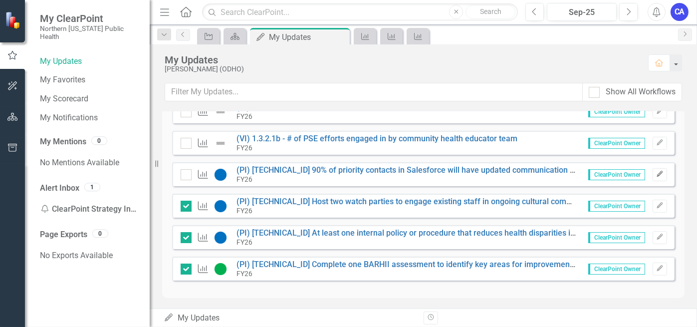
click at [656, 169] on button "Edit" at bounding box center [660, 174] width 14 height 13
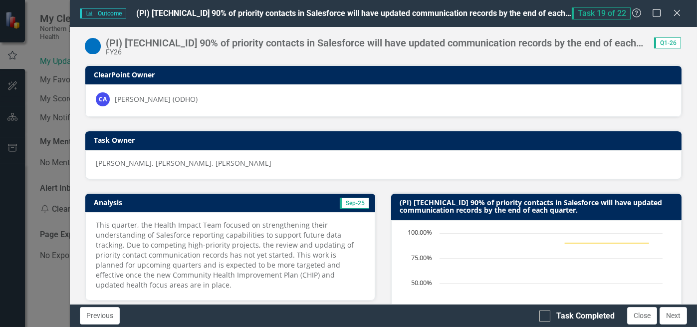
click at [284, 231] on p "This quarter, the Health Impact Team focused on strengthening their understandi…" at bounding box center [230, 255] width 269 height 70
click at [283, 230] on p "This quarter, the Health Impact Team focused on strengthening their understandi…" at bounding box center [230, 255] width 269 height 70
click at [262, 239] on p "This quarter, the Health Impact Team focused on strengthening their understandi…" at bounding box center [230, 255] width 269 height 70
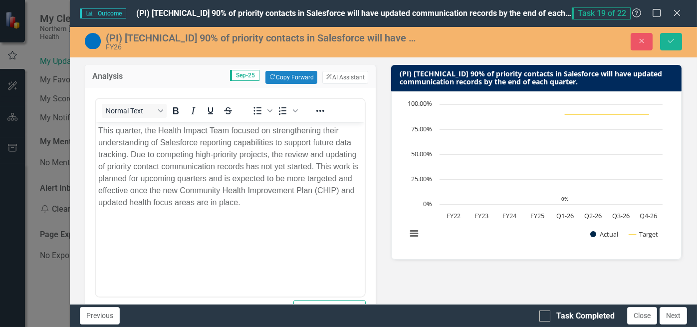
scroll to position [150, 0]
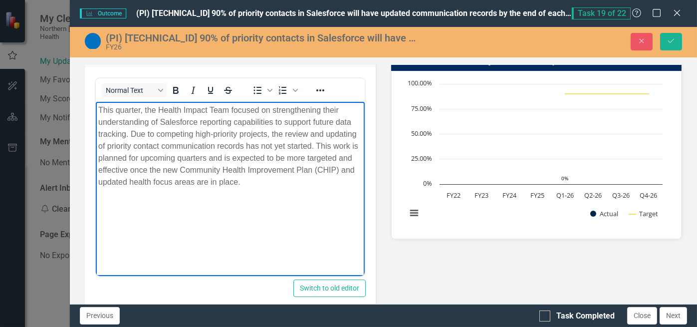
drag, startPoint x: 246, startPoint y: 185, endPoint x: 71, endPoint y: 114, distance: 188.9
click at [95, 114] on html "This quarter, the Health Impact Team focused on strengthening their understandi…" at bounding box center [229, 177] width 269 height 150
copy p "This quarter, the Health Impact Team focused on strengthening their understandi…"
click at [274, 189] on body "This quarter, the Health Impact Team focused on strengthening their understandi…" at bounding box center [229, 177] width 269 height 150
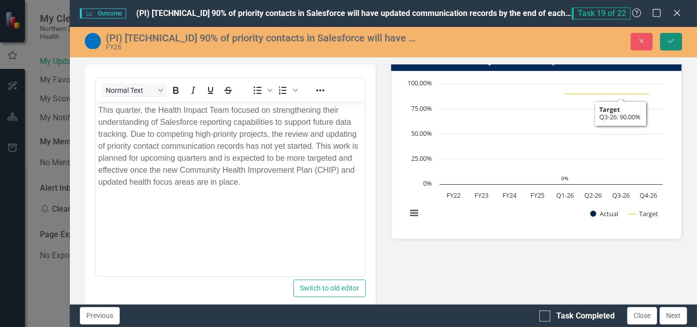
click at [668, 43] on icon "Save" at bounding box center [671, 40] width 9 height 7
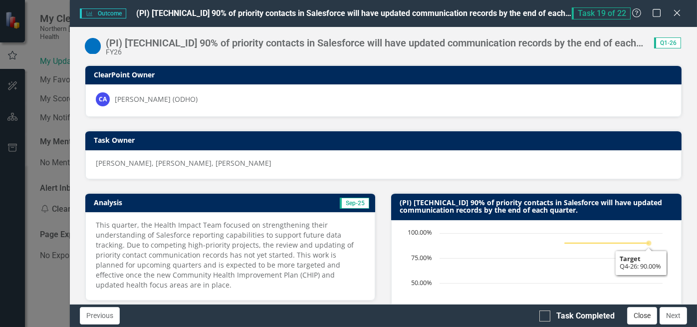
click at [639, 313] on button "Close" at bounding box center [642, 315] width 30 height 17
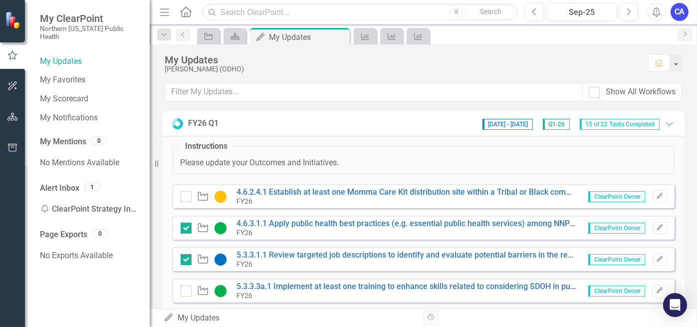
click at [680, 16] on div "CA" at bounding box center [680, 12] width 18 height 18
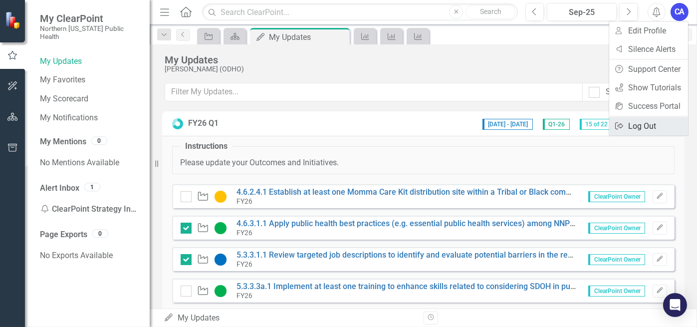
click at [629, 130] on link "Logout Log Out" at bounding box center [648, 126] width 79 height 18
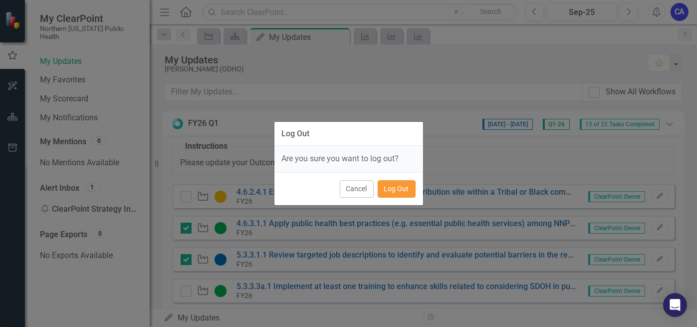
click at [387, 183] on button "Log Out" at bounding box center [397, 188] width 38 height 17
